Goal: Check status

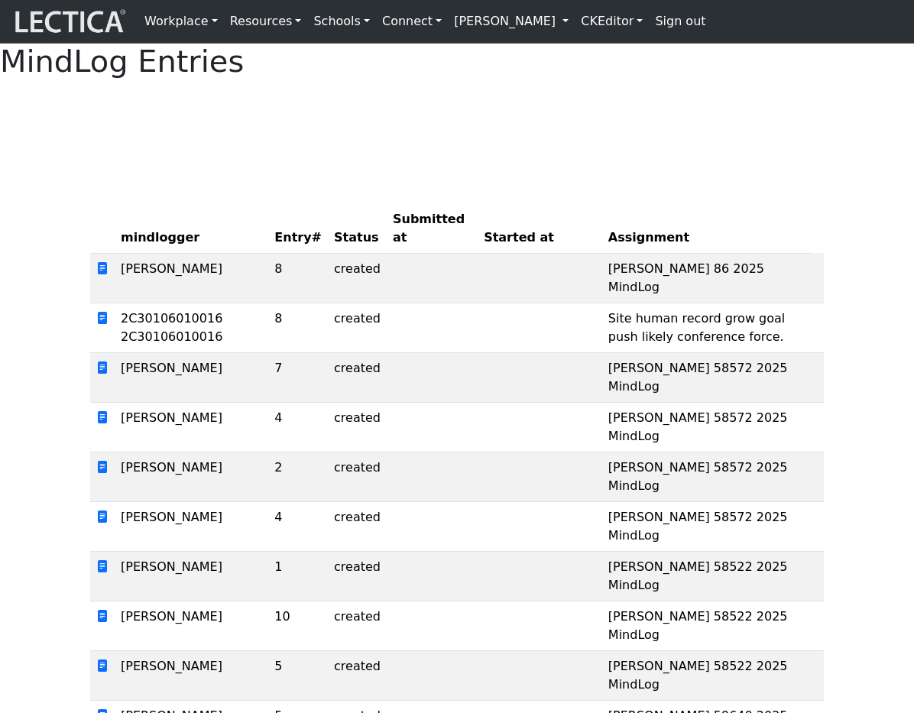
drag, startPoint x: 683, startPoint y: 485, endPoint x: 663, endPoint y: 294, distance: 192.9
click at [782, 303] on td "Alessandro Madruga Correia 86 2025 MindLog" at bounding box center [706, 278] width 209 height 50
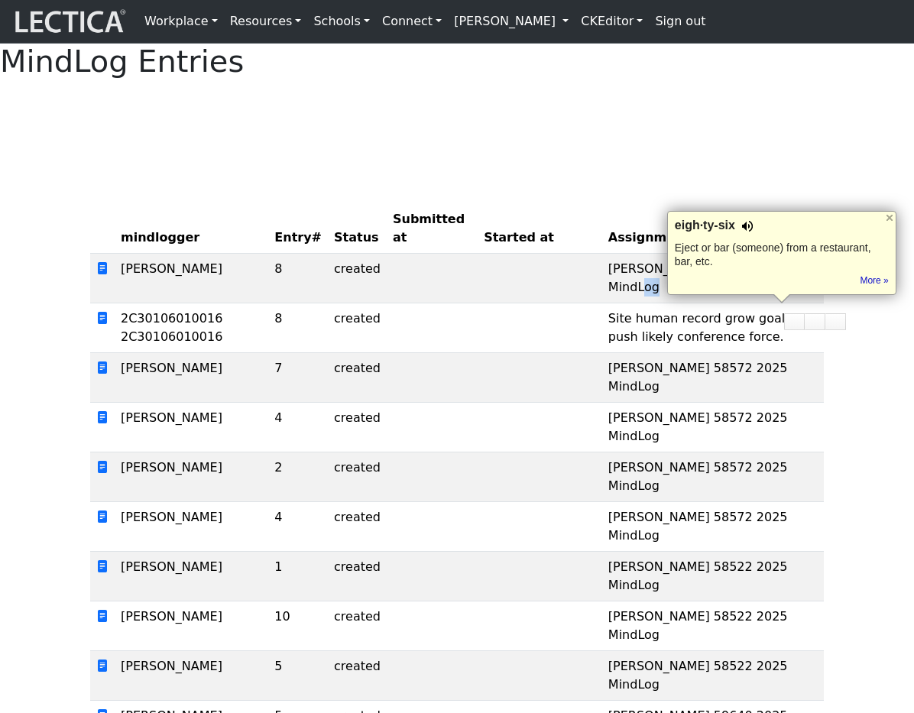
click at [747, 224] on div at bounding box center [748, 226] width 12 height 15
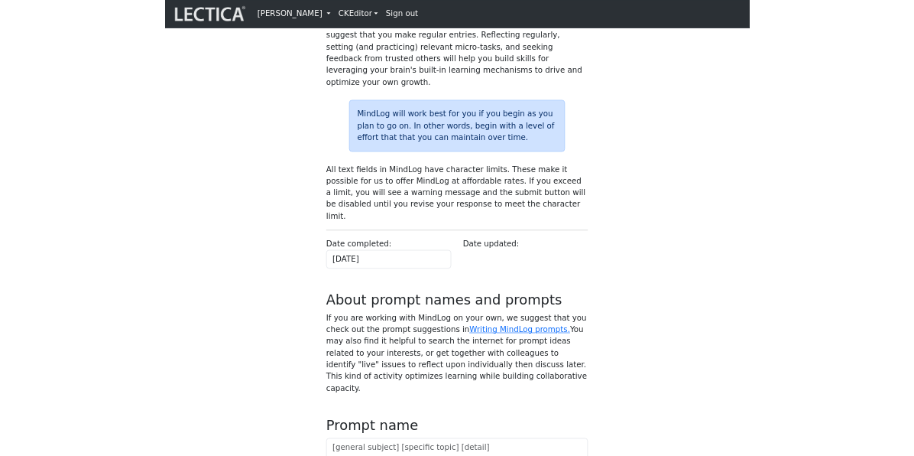
scroll to position [484, 0]
